Goal: Information Seeking & Learning: Learn about a topic

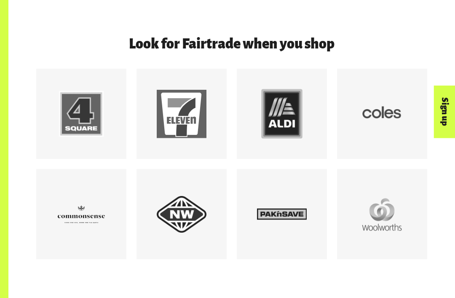
scroll to position [661, 0]
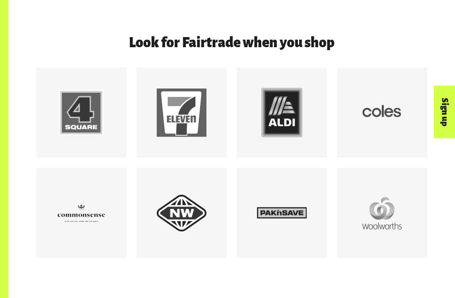
click at [265, 274] on main "Products Home Products Fairtrade products Buying Fairtrade is buying smarter. W…" at bounding box center [231, 47] width 447 height 1417
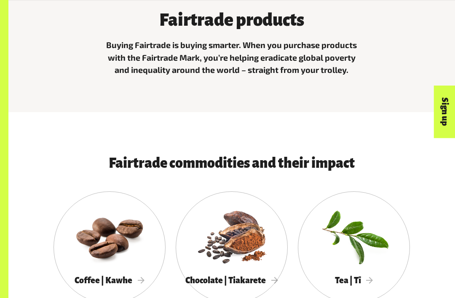
scroll to position [242, 0]
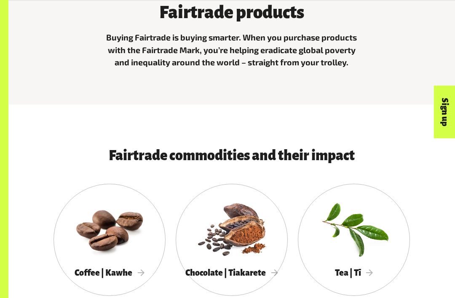
click at [117, 228] on div at bounding box center [110, 228] width 112 height 73
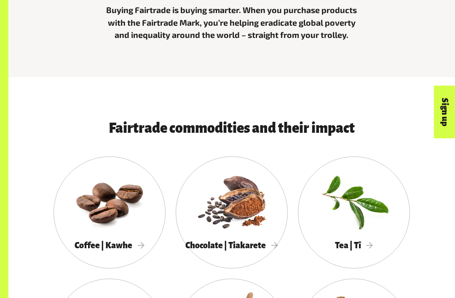
click at [242, 218] on div at bounding box center [232, 200] width 112 height 73
